Goal: Task Accomplishment & Management: Manage account settings

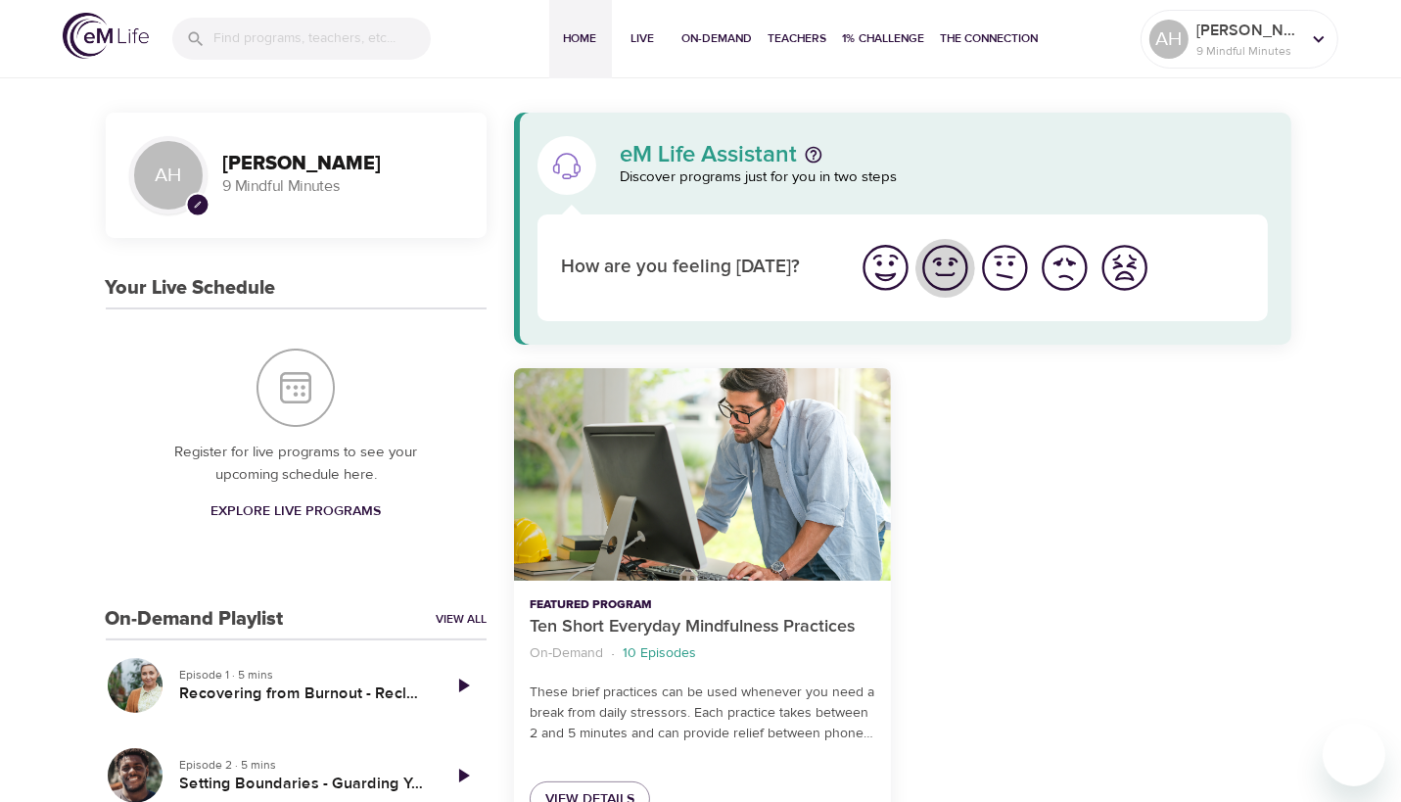
click at [943, 269] on img "I'm feeling good" at bounding box center [945, 268] width 54 height 54
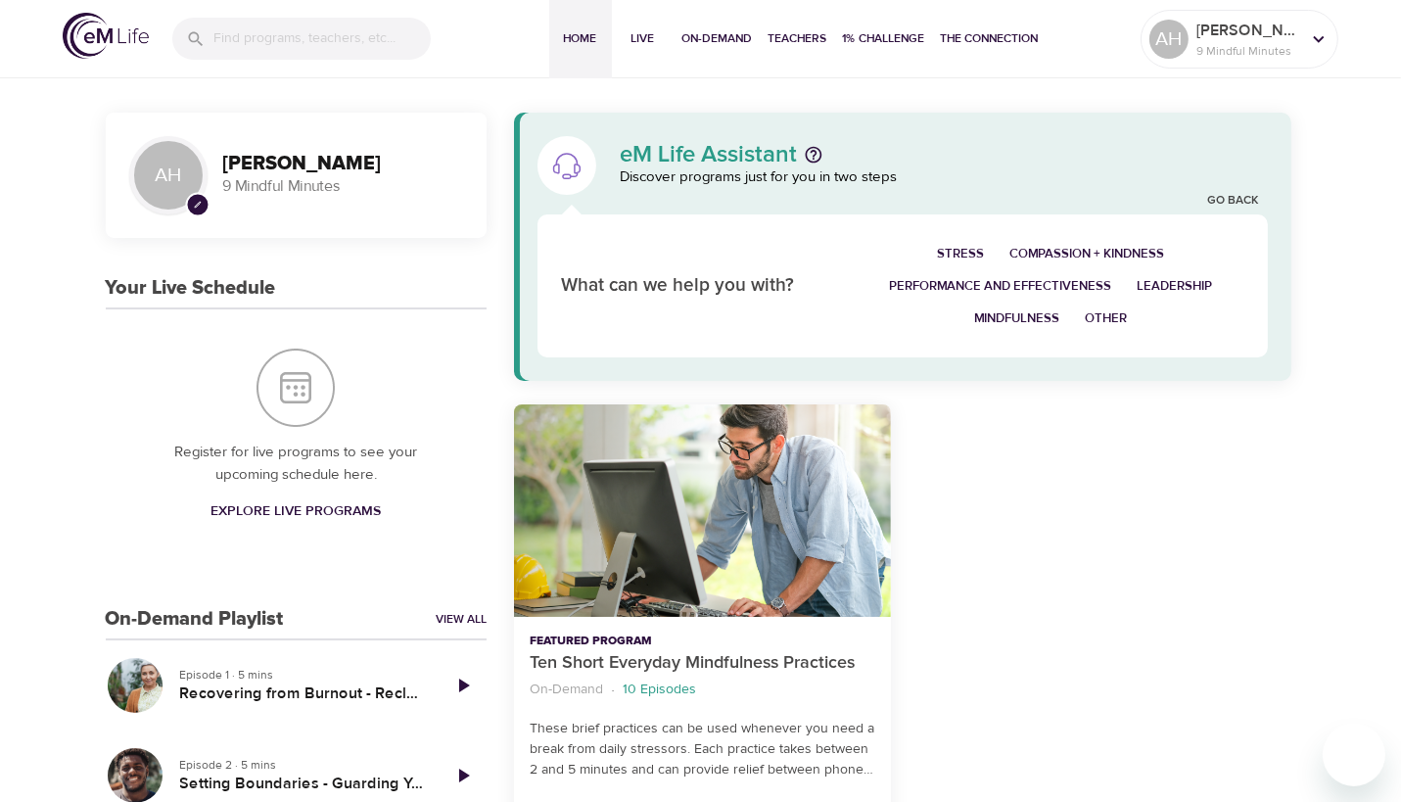
click at [1009, 311] on span "Mindfulness" at bounding box center [1016, 318] width 85 height 23
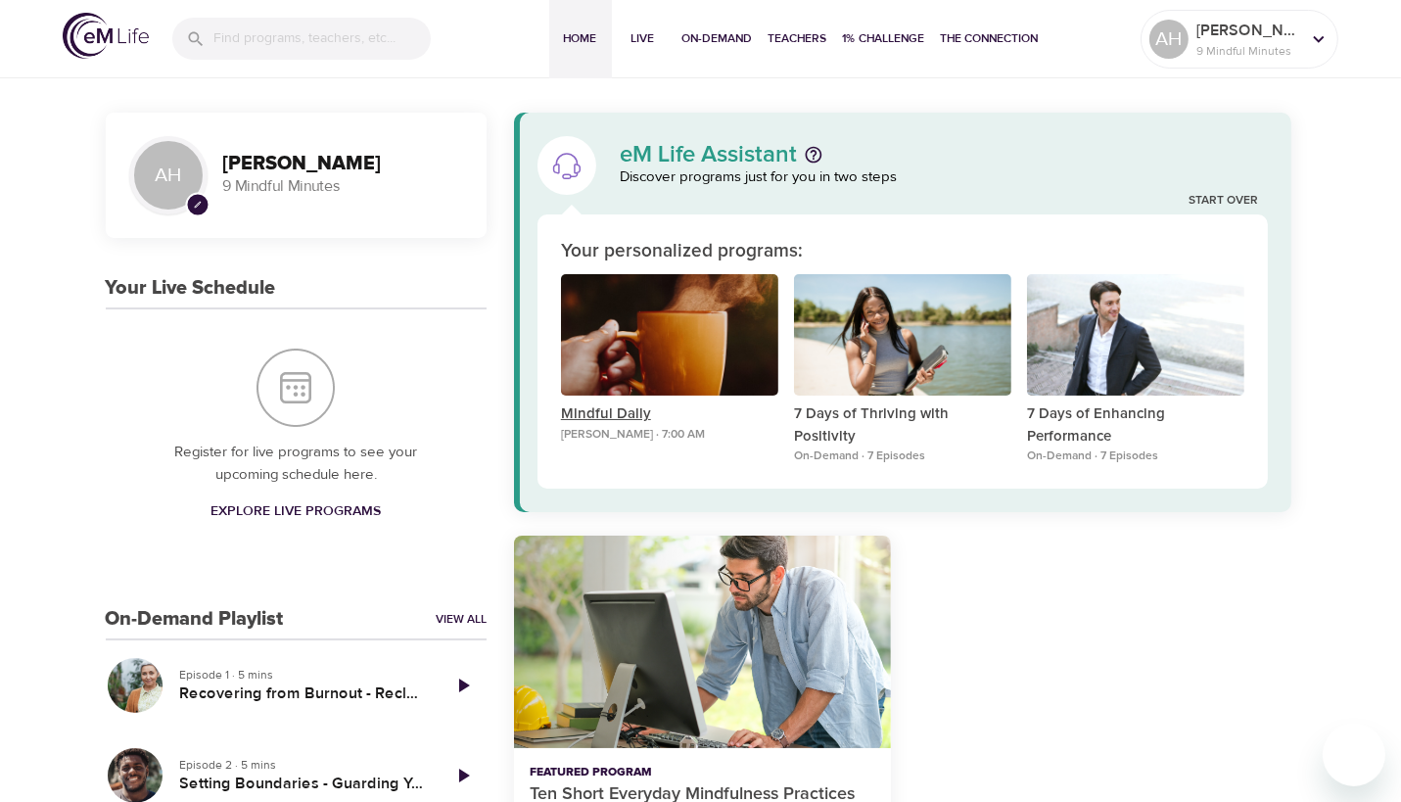
click at [595, 406] on p "Mindful Daily" at bounding box center [669, 414] width 217 height 23
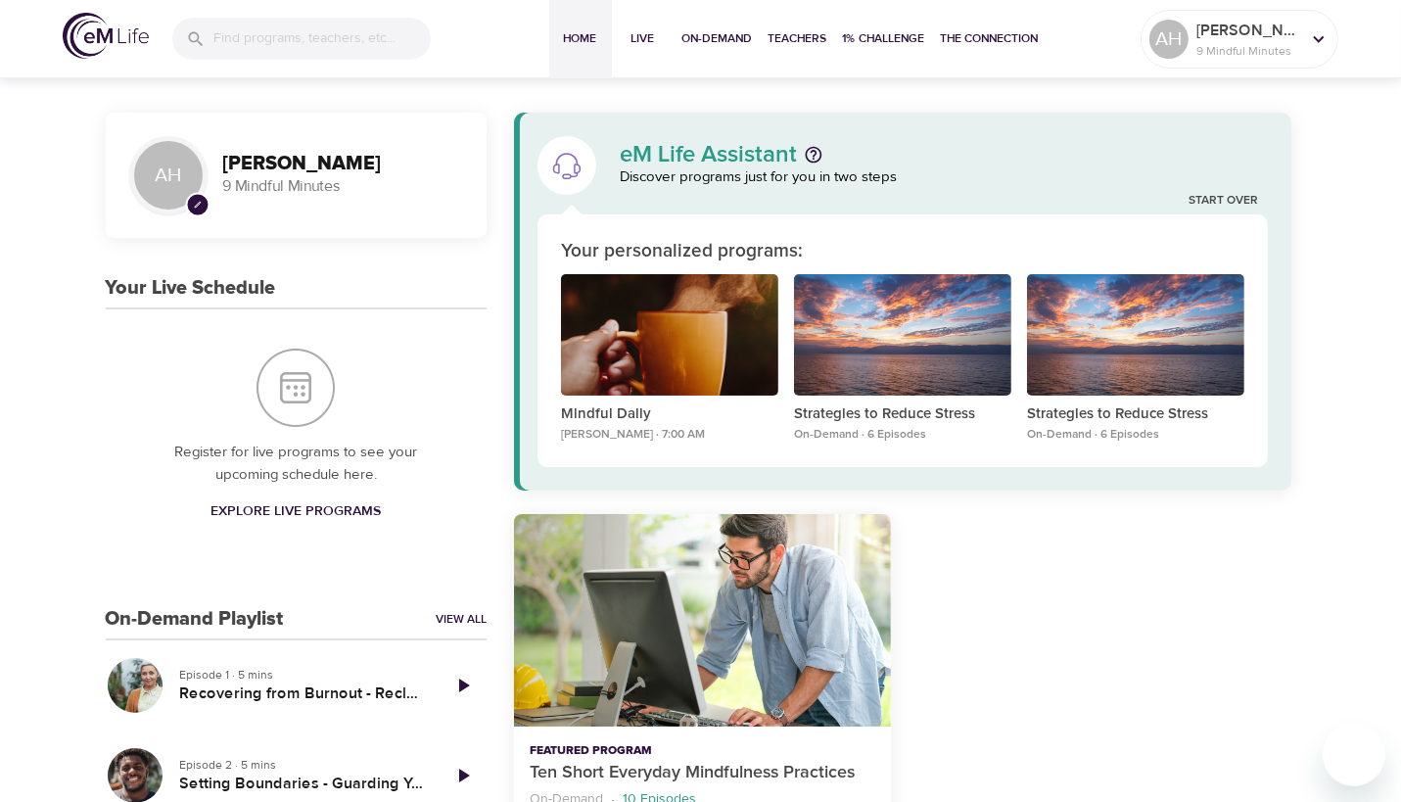
scroll to position [196, 0]
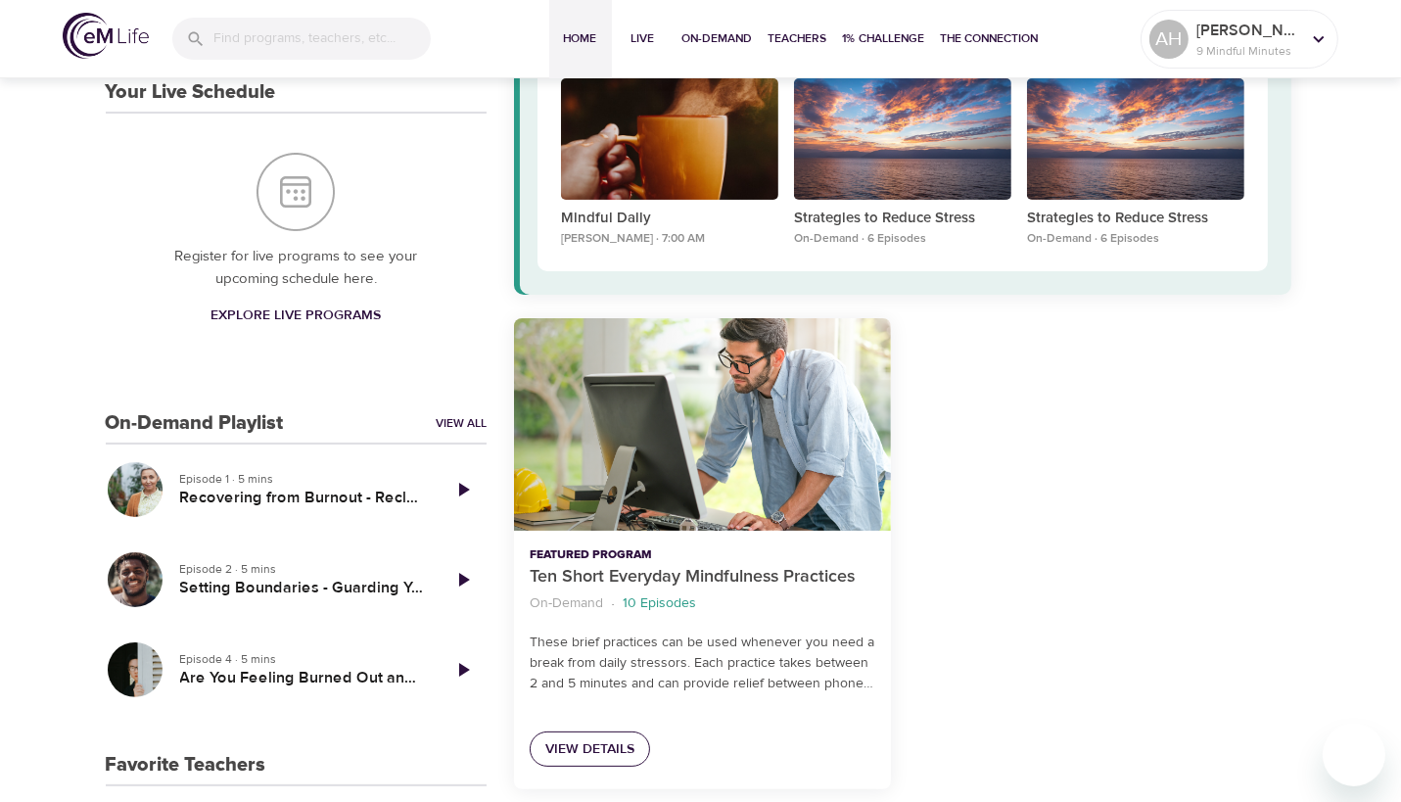
click at [594, 743] on span "View Details" at bounding box center [589, 749] width 89 height 24
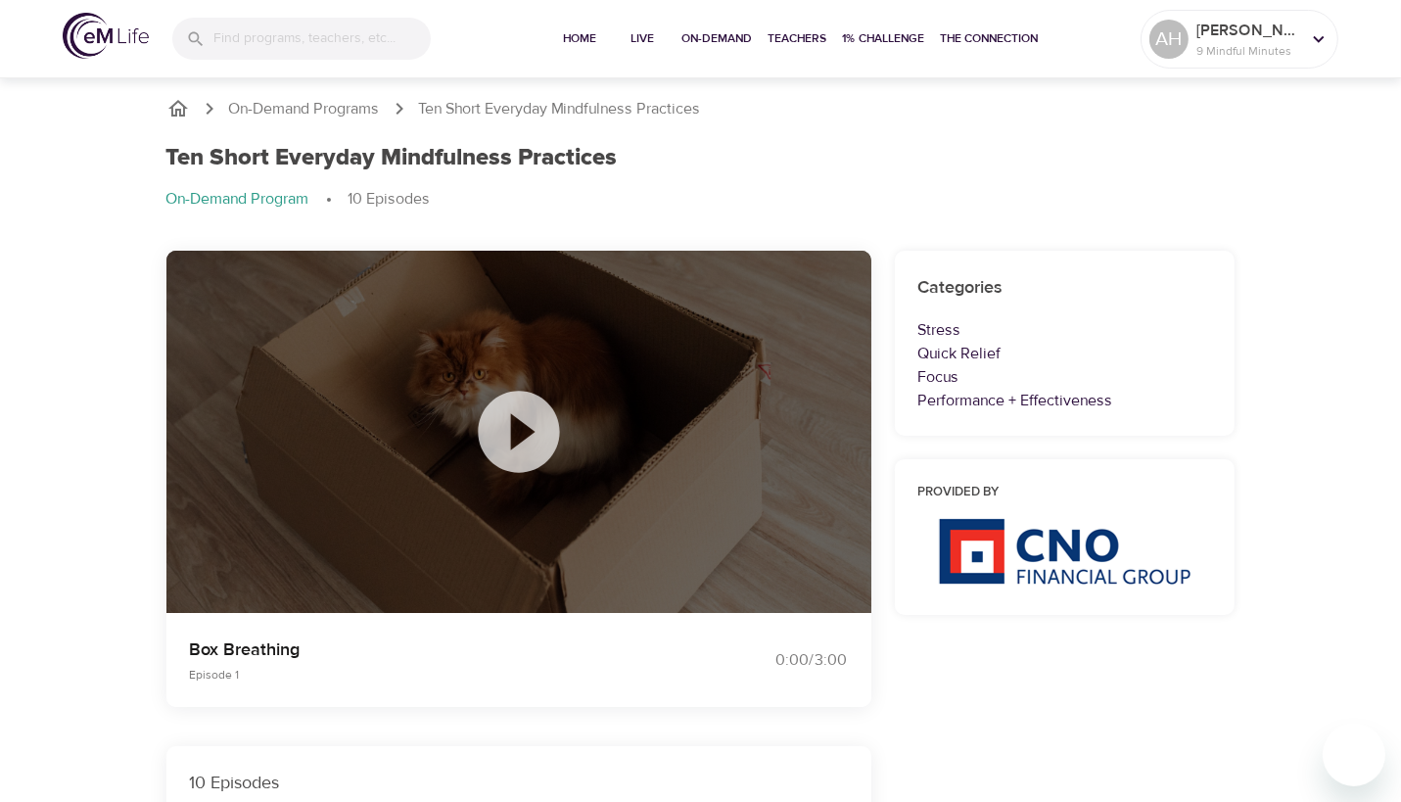
click at [525, 425] on icon at bounding box center [519, 432] width 98 height 98
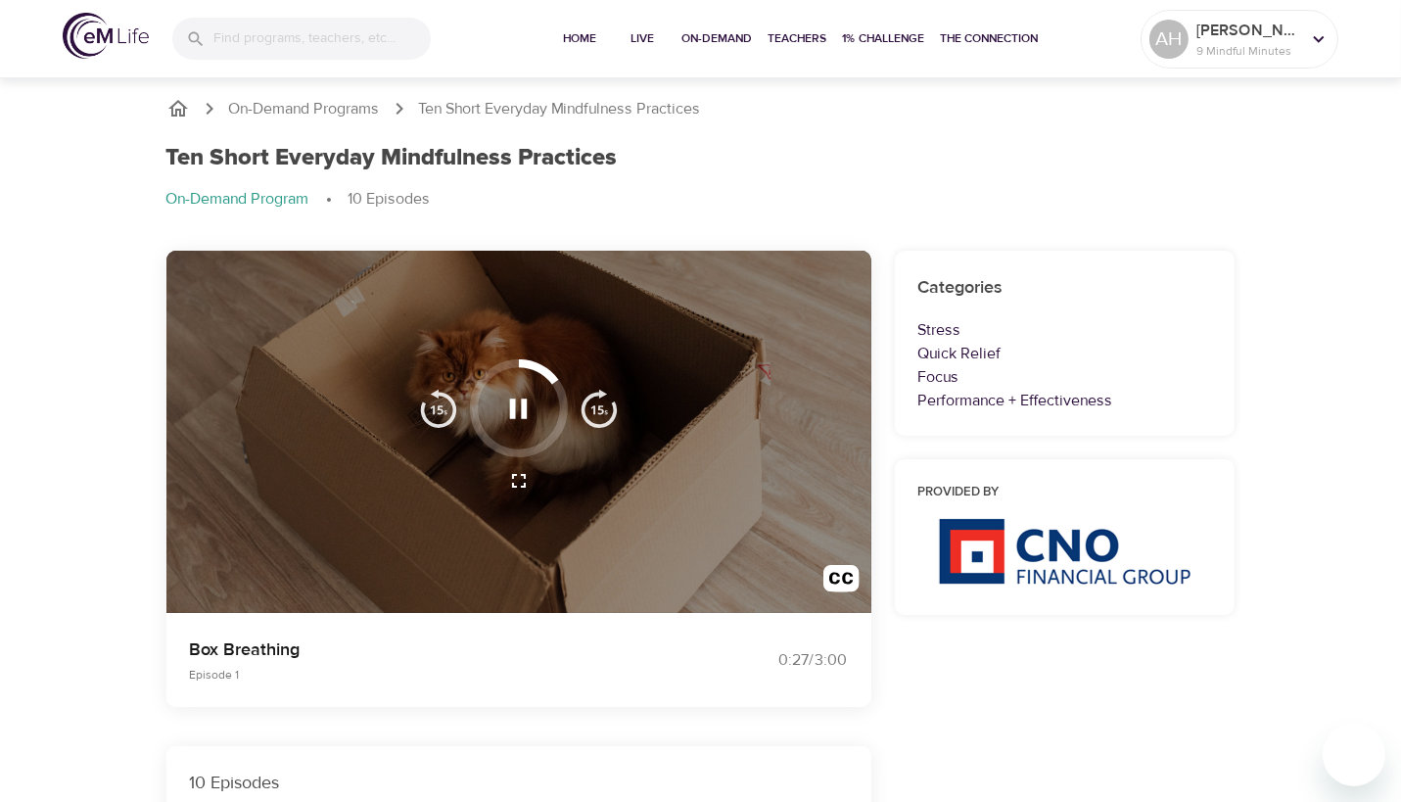
click at [1185, 202] on ol "On-Demand Program 10 Episodes" at bounding box center [700, 199] width 1069 height 23
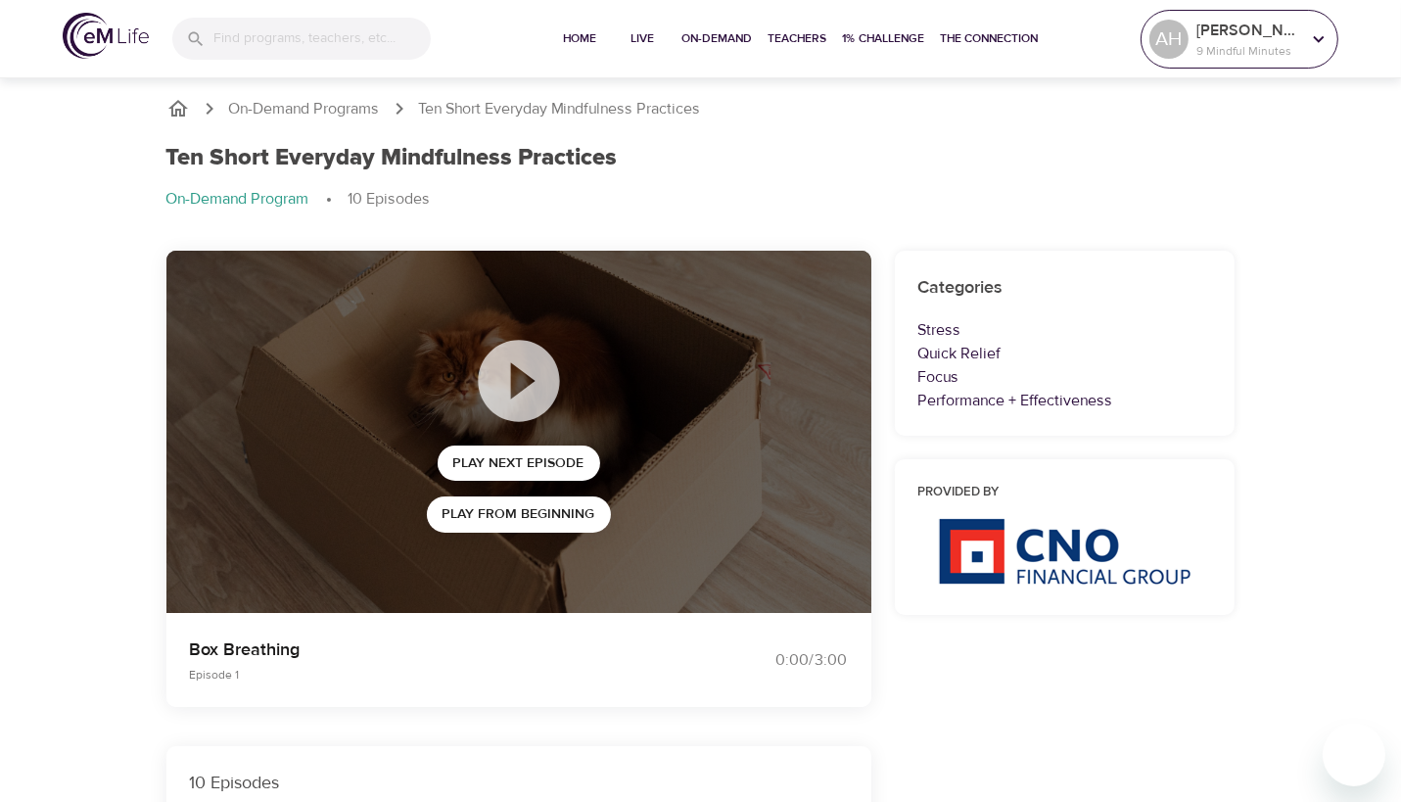
click at [1318, 36] on icon at bounding box center [1319, 39] width 22 height 22
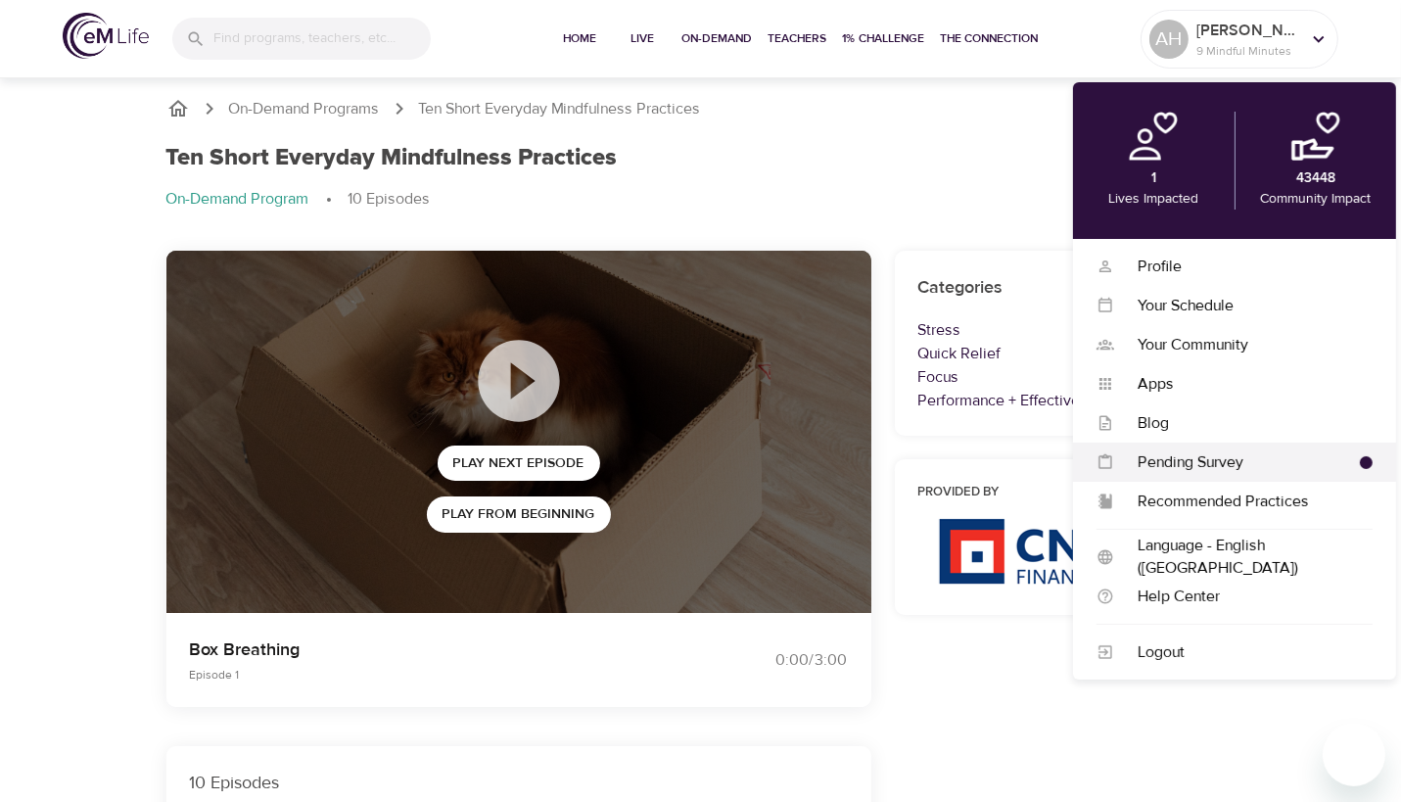
click at [1207, 464] on div "Pending Survey" at bounding box center [1237, 462] width 246 height 23
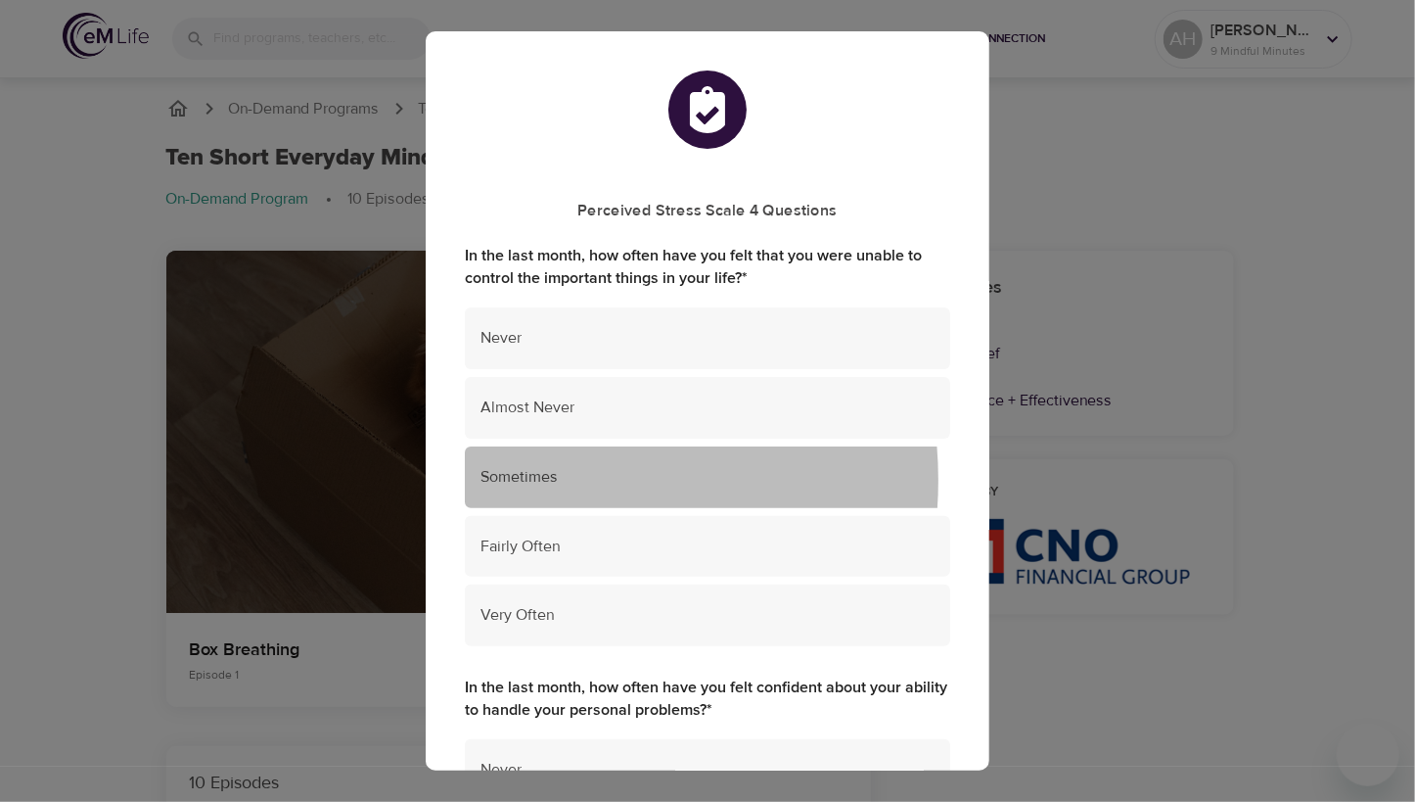
click at [529, 481] on span "Sometimes" at bounding box center [708, 477] width 454 height 23
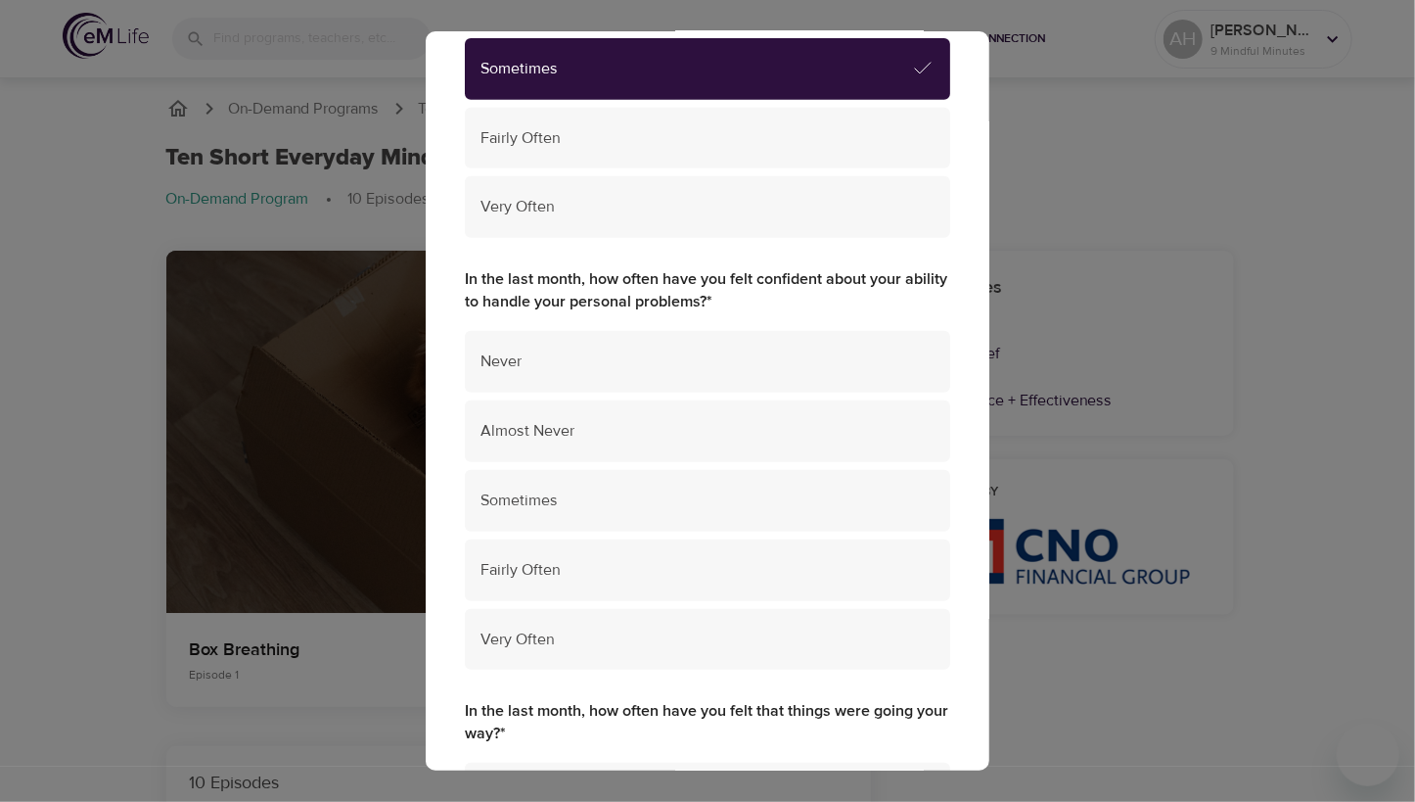
scroll to position [489, 0]
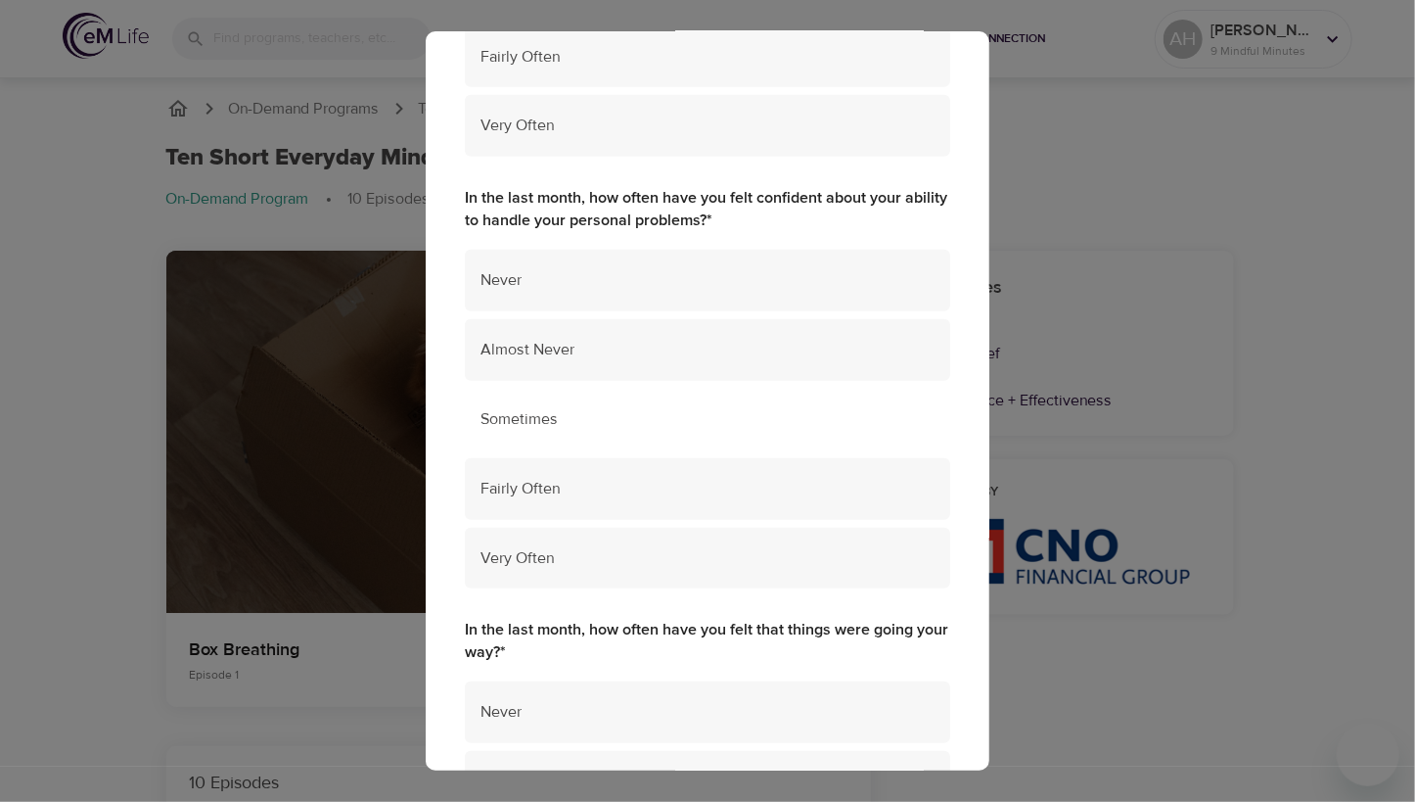
click at [554, 416] on span "Sometimes" at bounding box center [708, 419] width 454 height 23
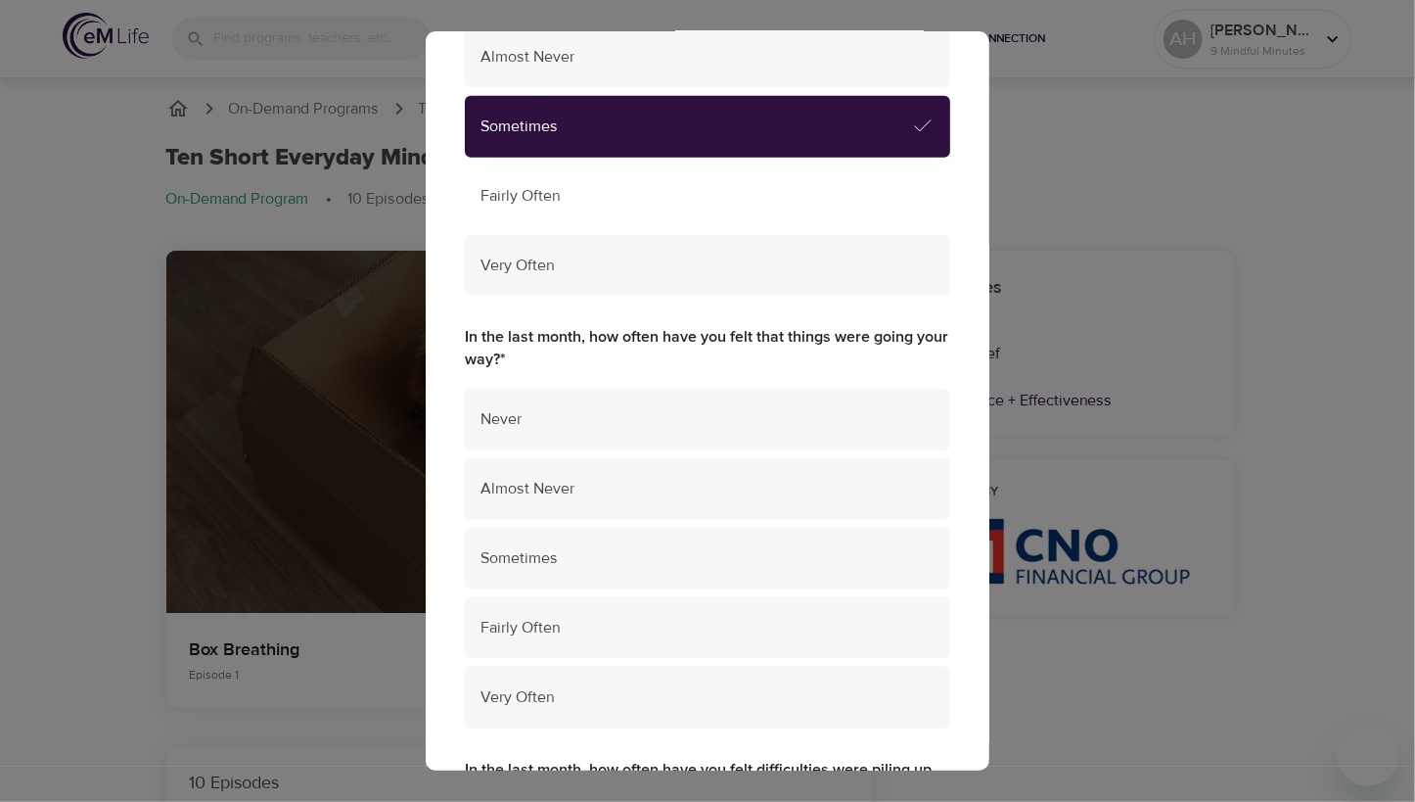
scroll to position [783, 0]
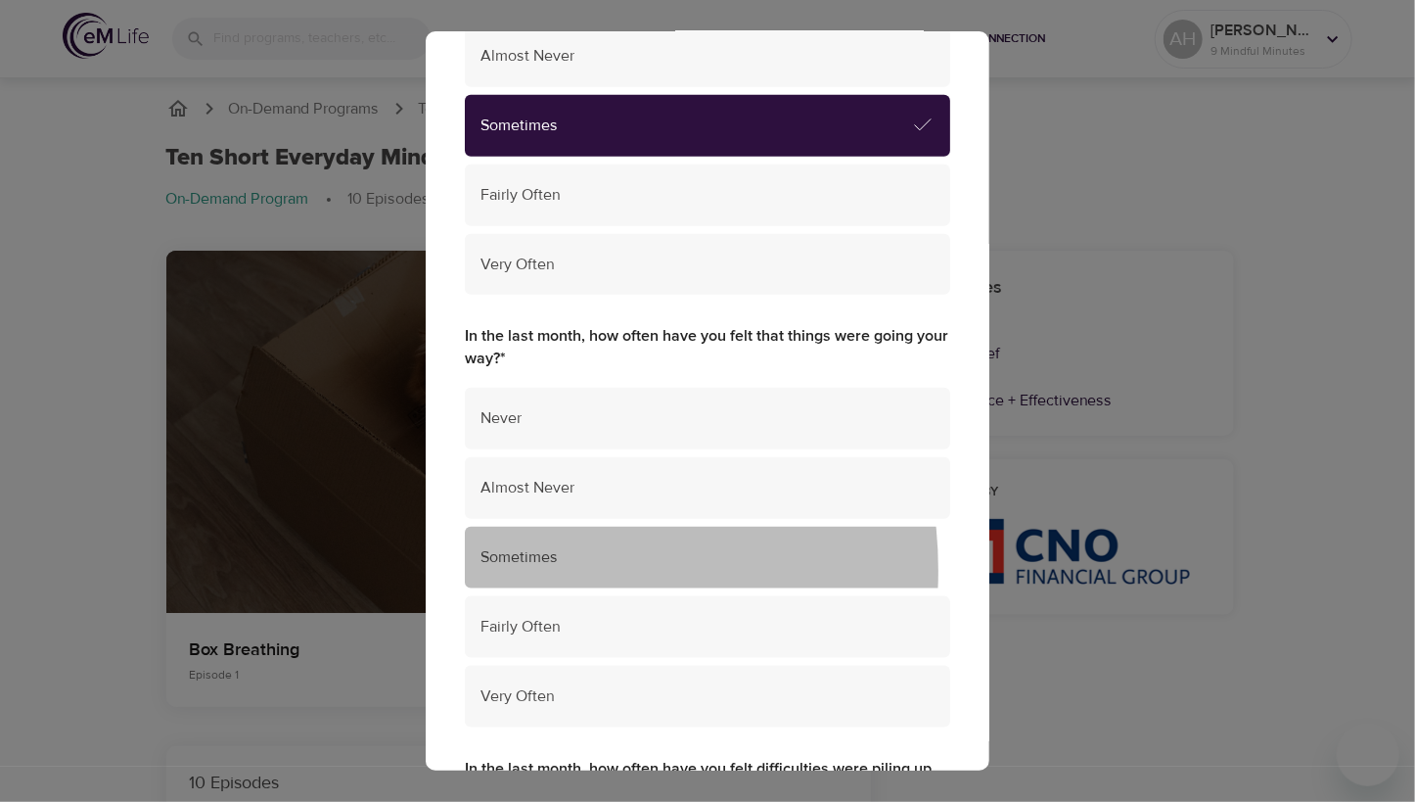
click at [506, 571] on div "Sometimes" at bounding box center [707, 558] width 485 height 62
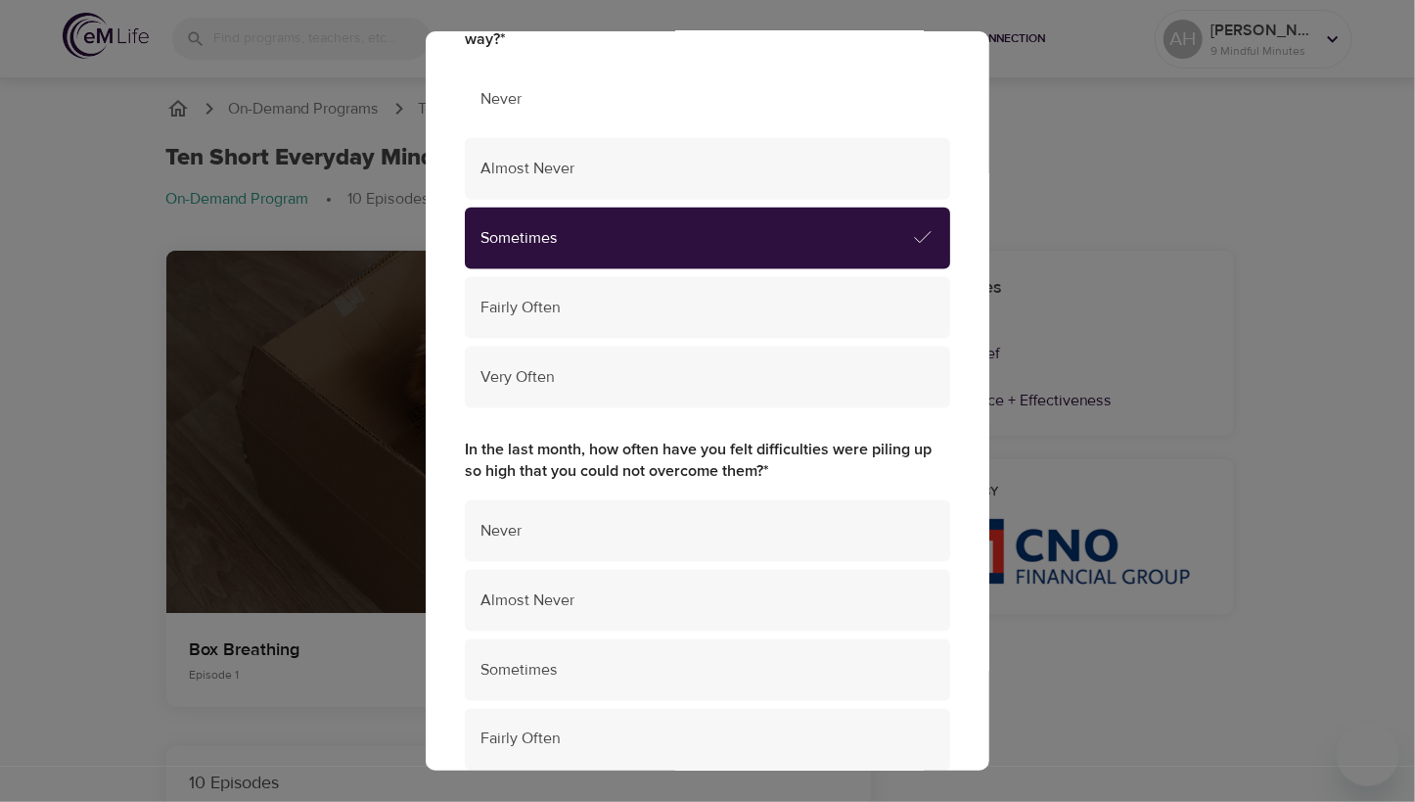
scroll to position [1175, 0]
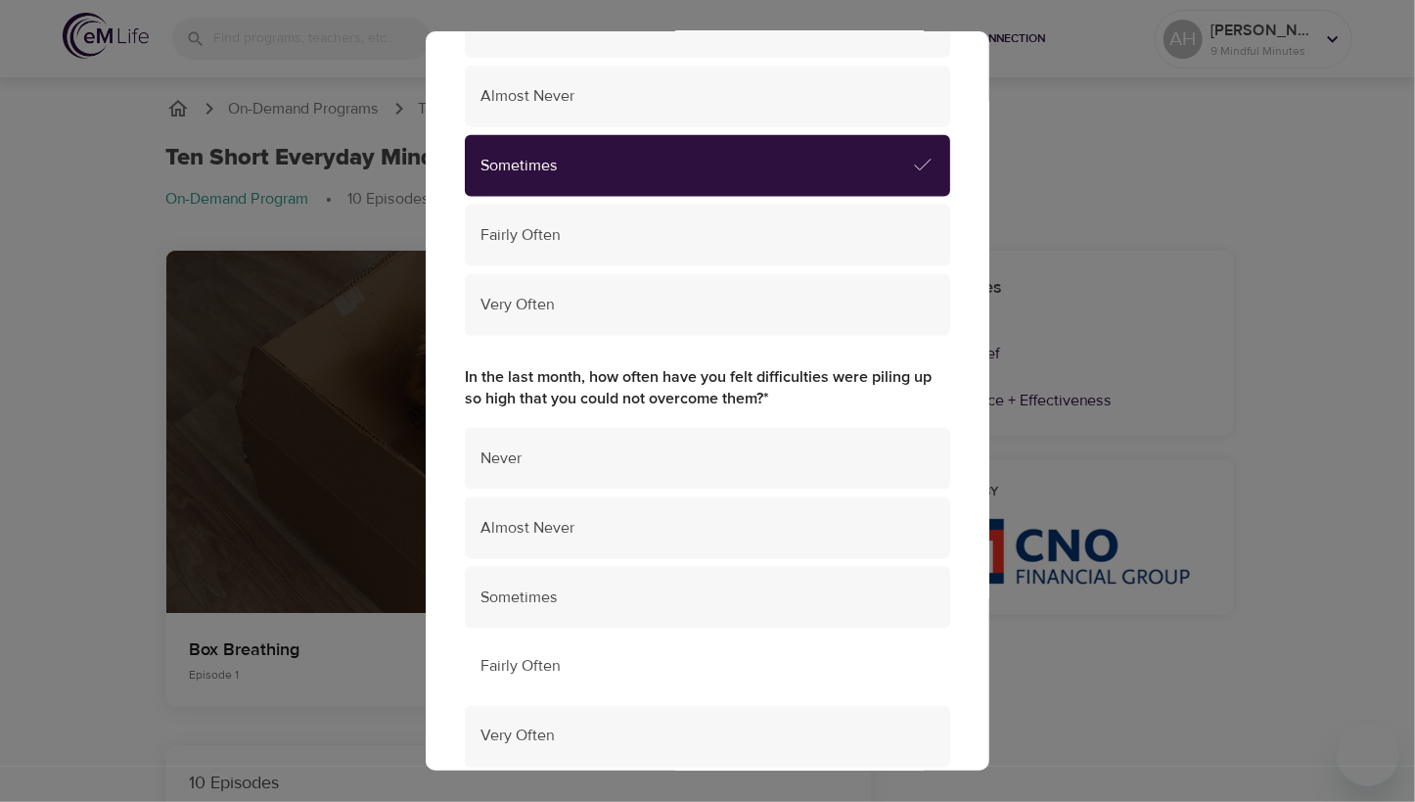
click at [531, 669] on span "Fairly Often" at bounding box center [708, 667] width 454 height 23
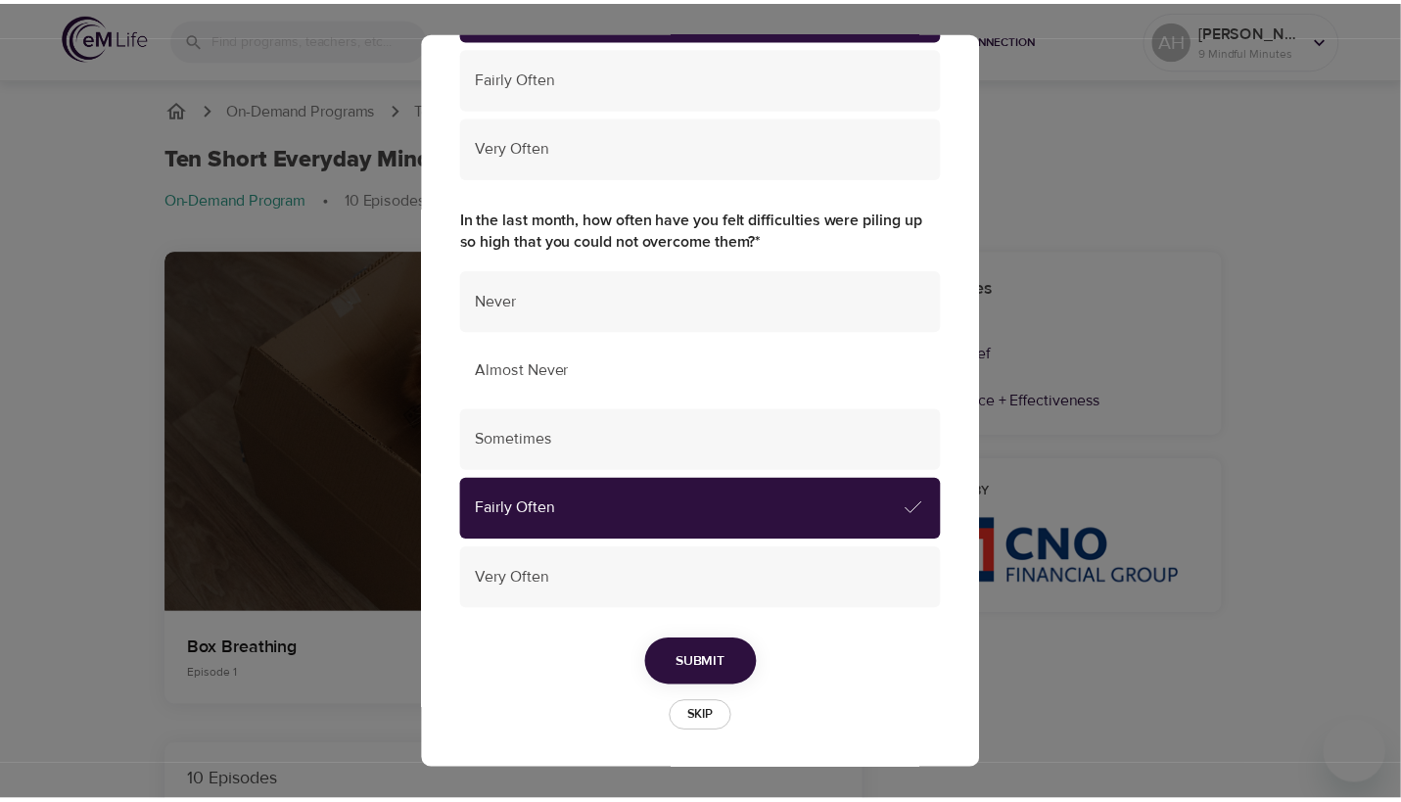
scroll to position [1333, 0]
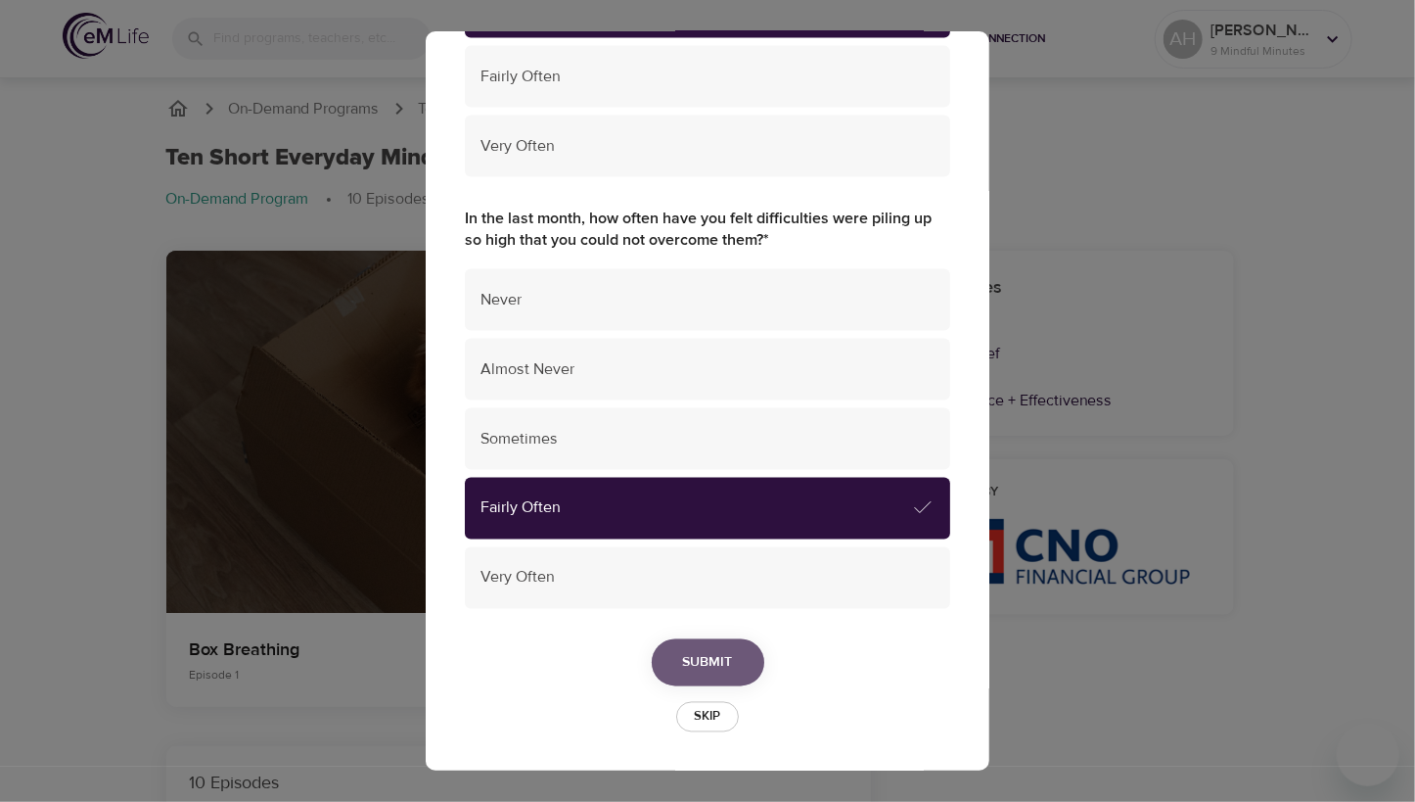
click at [687, 663] on span "Submit" at bounding box center [708, 663] width 50 height 24
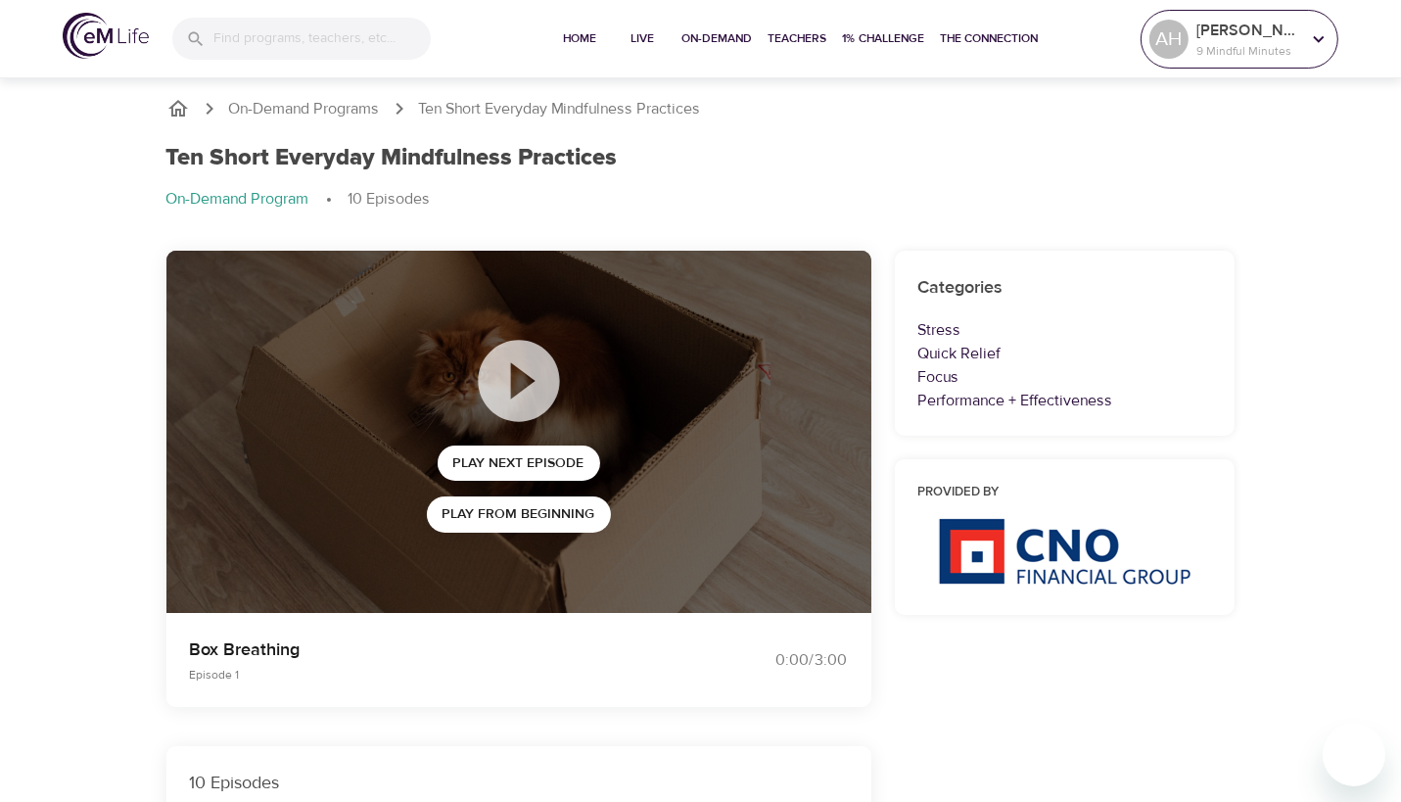
click at [1314, 38] on icon at bounding box center [1319, 39] width 22 height 22
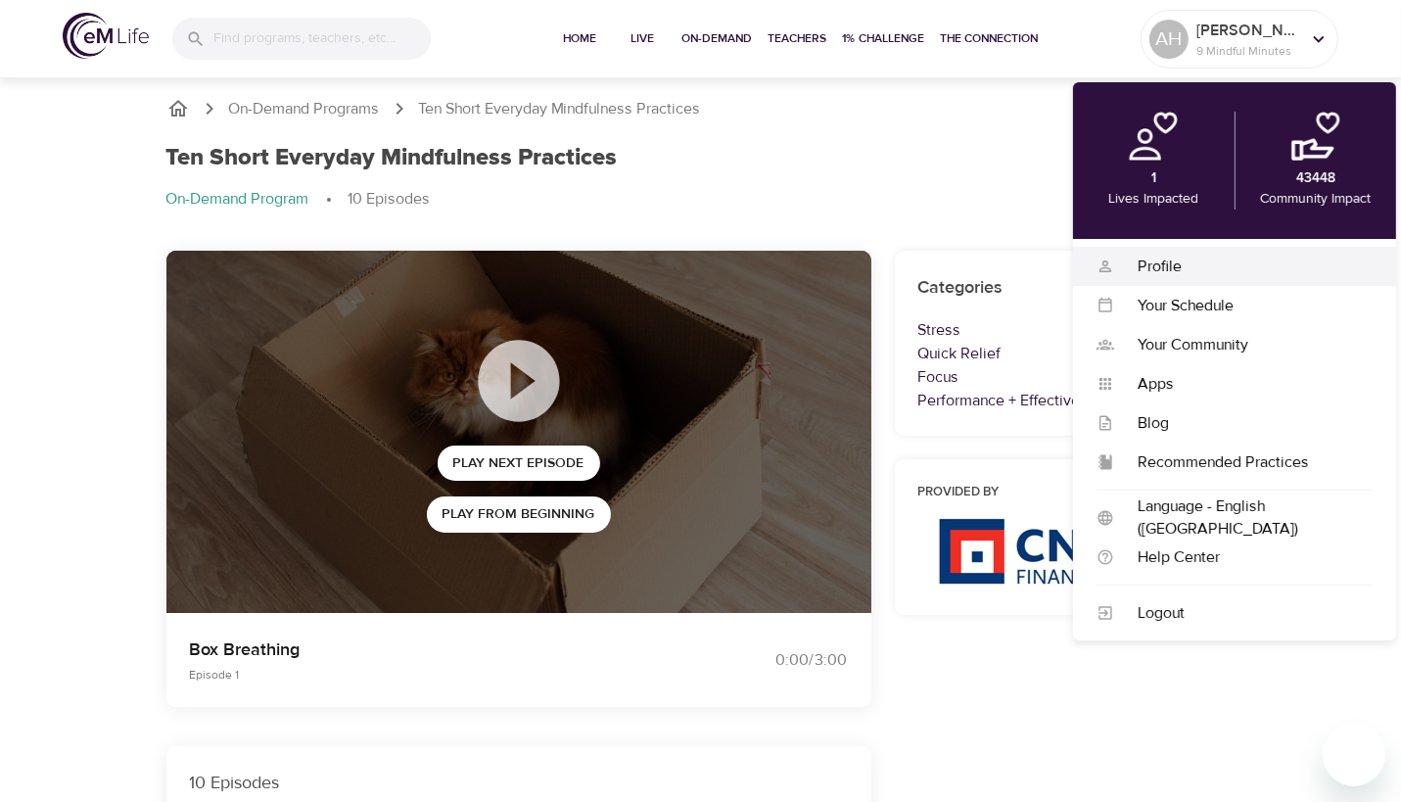
click at [1152, 257] on div "Profile" at bounding box center [1243, 266] width 258 height 23
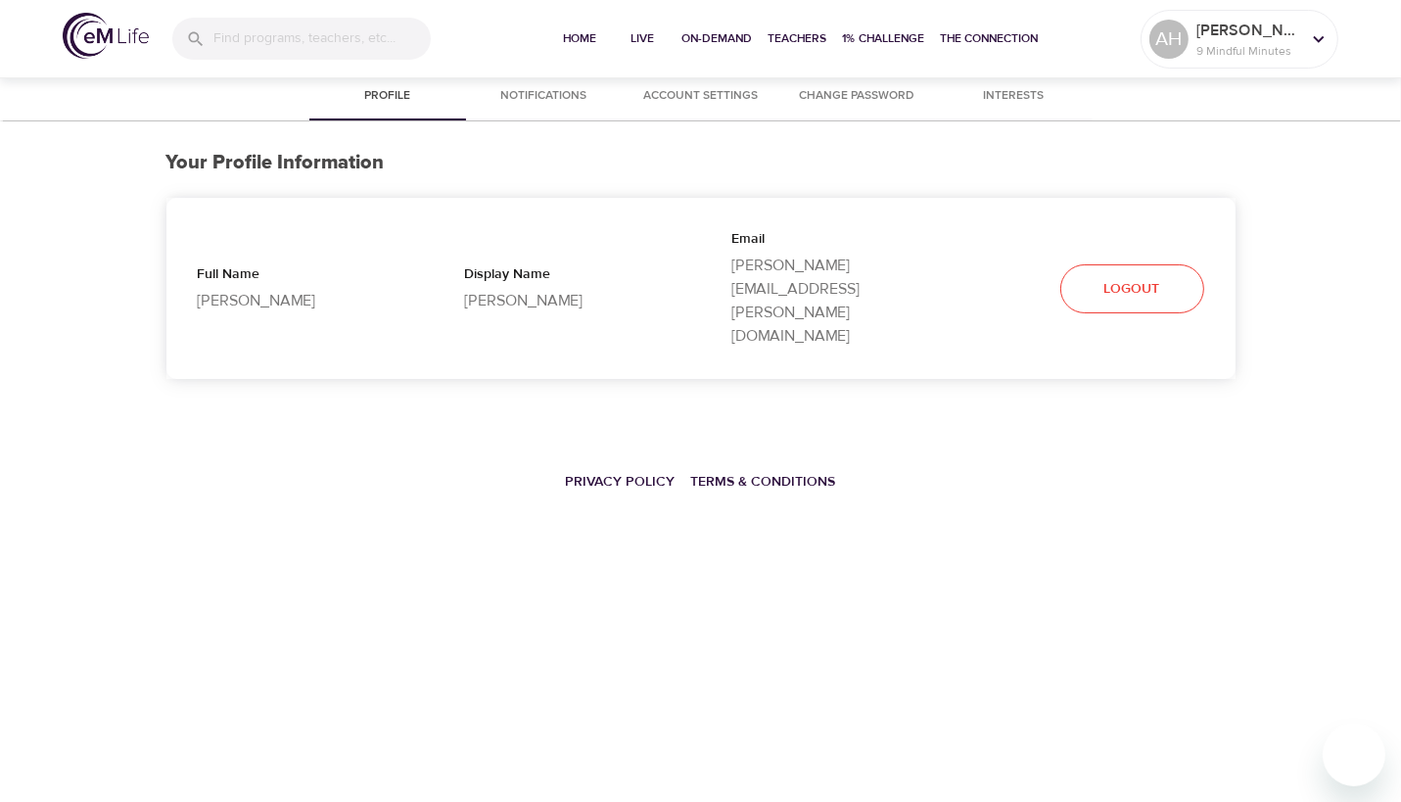
select select "10"
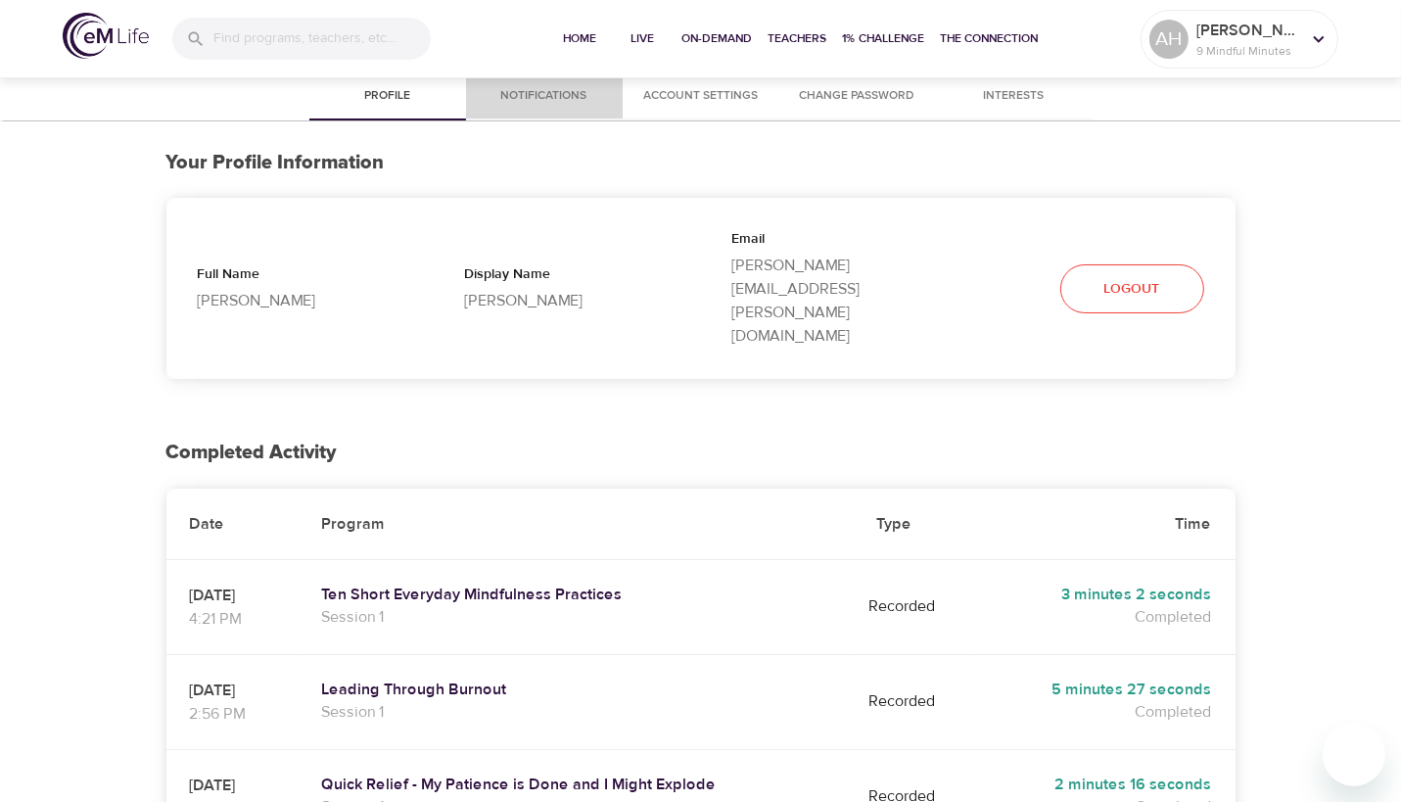
click at [558, 98] on span "Notifications" at bounding box center [544, 96] width 133 height 21
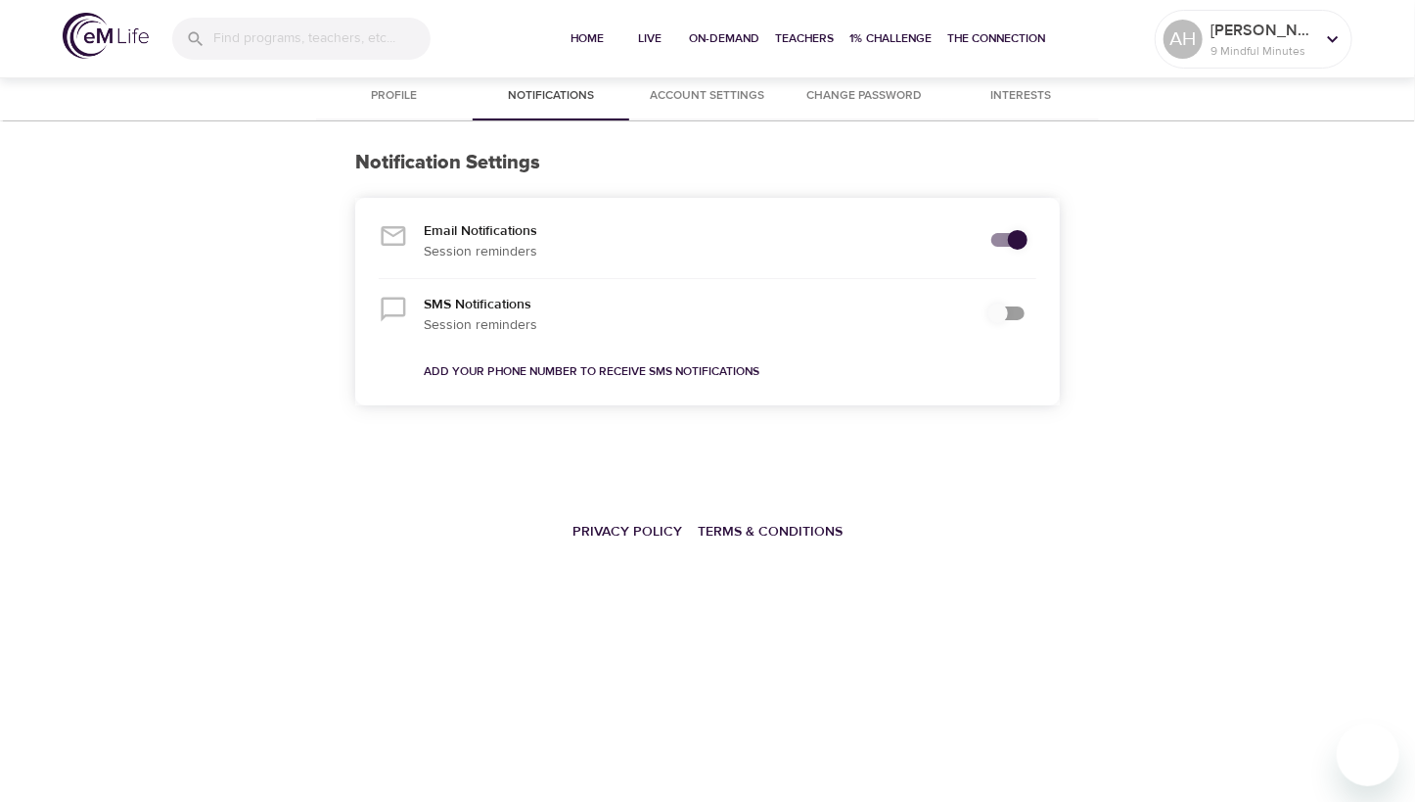
click at [995, 240] on input "secondary checkbox" at bounding box center [1018, 239] width 112 height 37
checkbox input "true"
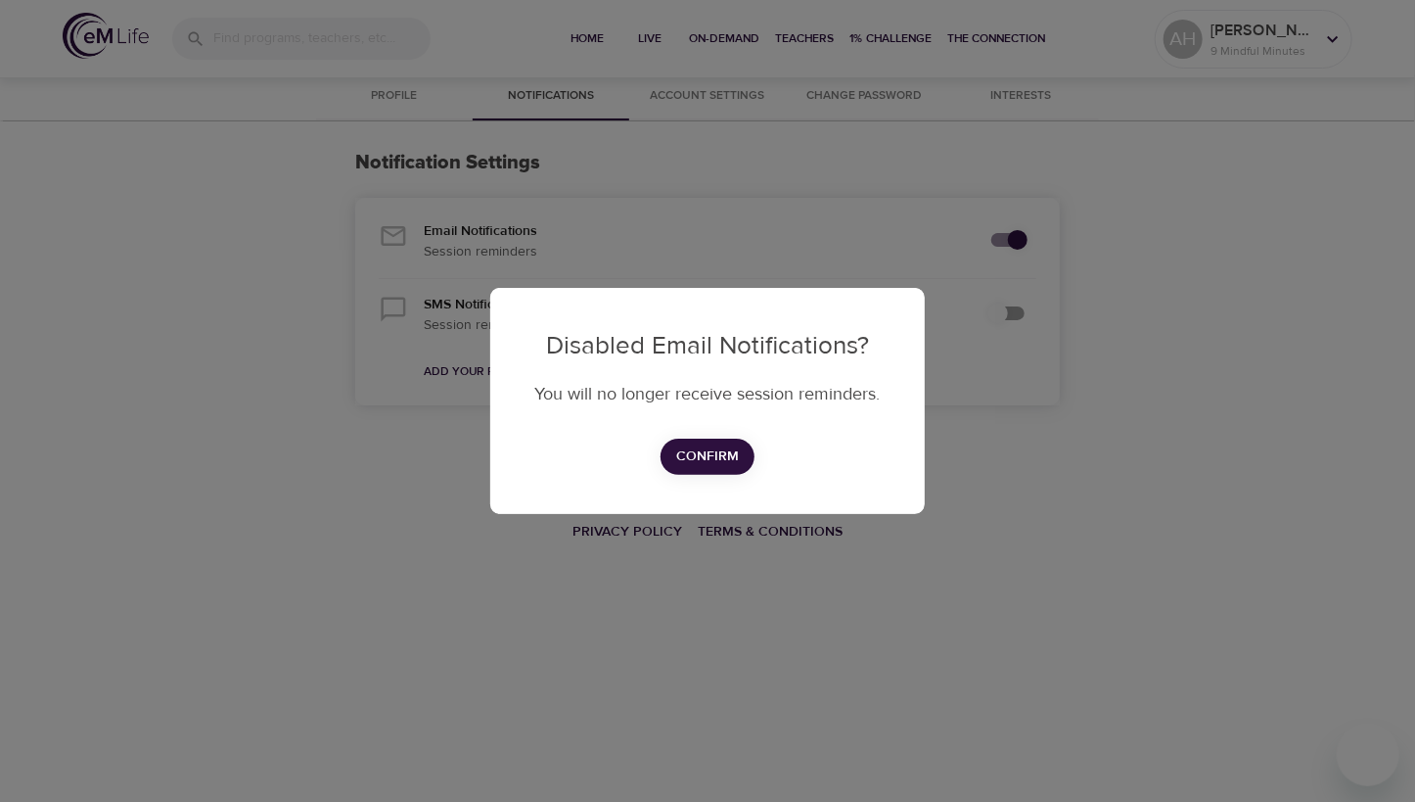
click at [1096, 331] on div "Disabled Email Notifications? You will no longer receive session reminders. Con…" at bounding box center [707, 401] width 1415 height 802
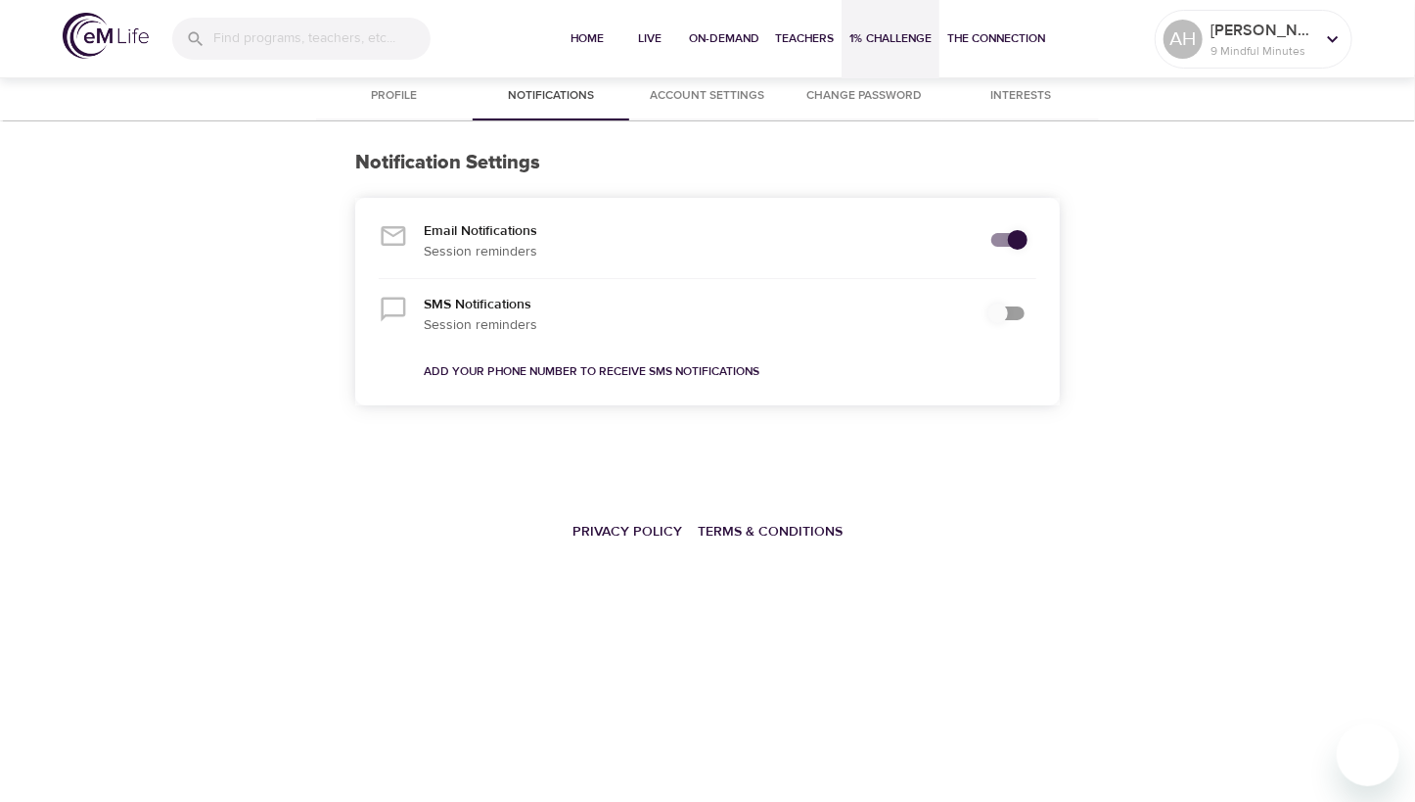
click at [898, 32] on span "1% Challenge" at bounding box center [891, 38] width 82 height 21
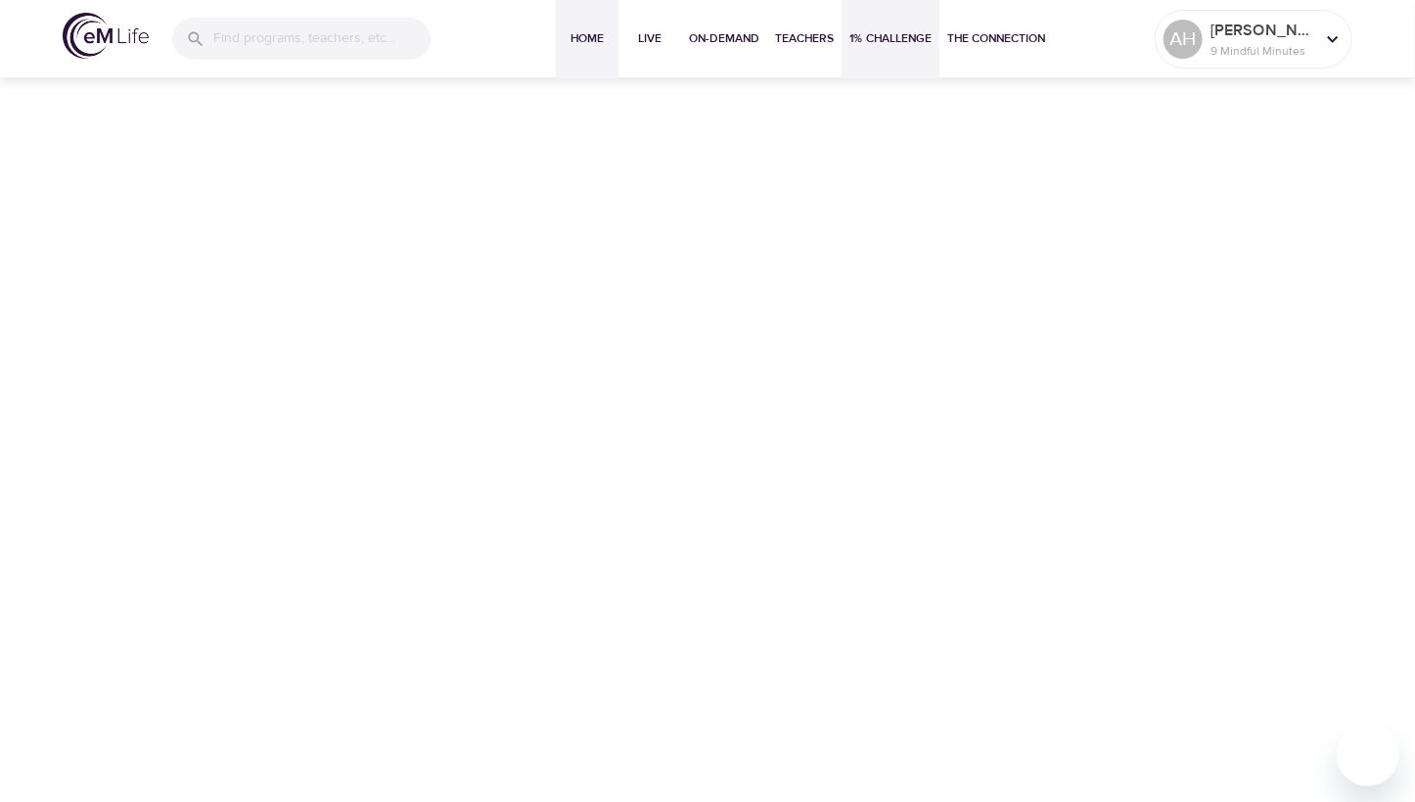
click at [586, 34] on span "Home" at bounding box center [587, 38] width 47 height 21
